Goal: Task Accomplishment & Management: Manage account settings

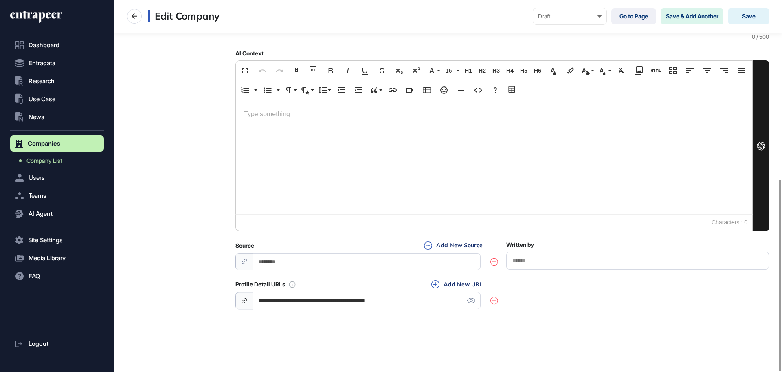
click at [244, 300] on icon at bounding box center [244, 300] width 7 height 7
click at [243, 301] on icon at bounding box center [244, 300] width 7 height 7
drag, startPoint x: 320, startPoint y: 304, endPoint x: 170, endPoint y: 308, distance: 150.0
click at [170, 308] on div "**********" at bounding box center [448, 52] width 642 height 515
